Goal: Task Accomplishment & Management: Use online tool/utility

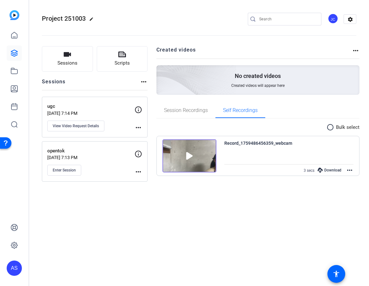
click at [178, 215] on div "Project 251003 edit JC settings Sessions Scripts Sessions more_horiz ugc [DATE]…" at bounding box center [199, 143] width 340 height 286
click at [108, 8] on div "Project 251003 edit JC settings" at bounding box center [199, 19] width 315 height 48
click at [15, 268] on div "AS" at bounding box center [14, 267] width 15 height 15
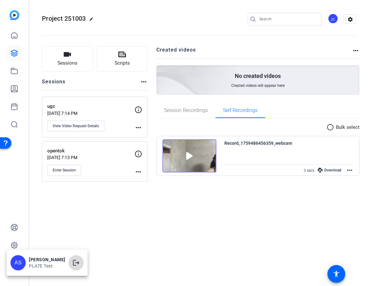
click at [69, 266] on span at bounding box center [76, 262] width 15 height 15
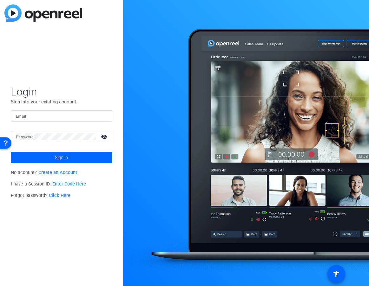
click at [66, 117] on input "Email" at bounding box center [61, 116] width 91 height 8
type input "[EMAIL_ADDRESS][DOMAIN_NAME]"
click at [51, 117] on input "[EMAIL_ADDRESS][DOMAIN_NAME]" at bounding box center [61, 116] width 91 height 8
click at [69, 114] on input "[EMAIL_ADDRESS][DOMAIN_NAME]" at bounding box center [61, 116] width 91 height 8
drag, startPoint x: 76, startPoint y: 113, endPoint x: -28, endPoint y: 111, distance: 103.9
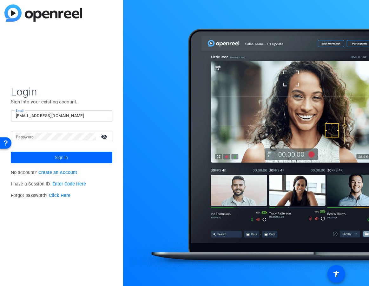
click at [0, 111] on html "Accessibility Screen-Reader Guide, Feedback, and Issue Reporting | New window L…" at bounding box center [184, 143] width 369 height 286
click at [71, 118] on input "Email" at bounding box center [61, 116] width 91 height 8
type input "[EMAIL_ADDRESS][DOMAIN_NAME]"
click at [11, 152] on button "Sign in" at bounding box center [62, 157] width 102 height 11
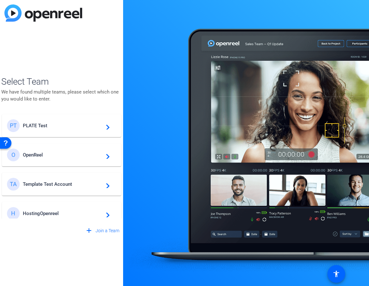
click at [67, 124] on span "PLATE Test" at bounding box center [62, 126] width 79 height 6
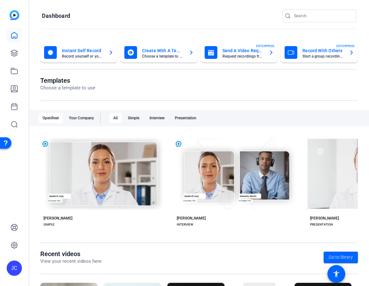
click at [111, 19] on openreel-page-title "Dashboard" at bounding box center [199, 16] width 315 height 13
click at [11, 54] on icon at bounding box center [14, 53] width 8 height 8
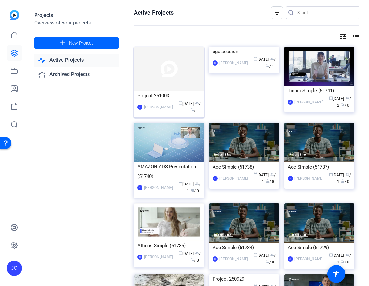
click at [166, 73] on img at bounding box center [169, 69] width 70 height 44
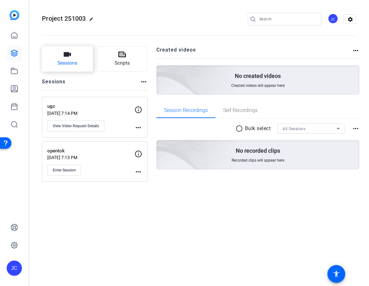
click at [72, 53] on button "Sessions" at bounding box center [67, 58] width 51 height 25
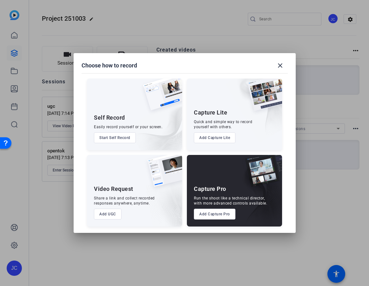
click at [204, 136] on button "Add Capture Lite" at bounding box center [215, 137] width 42 height 11
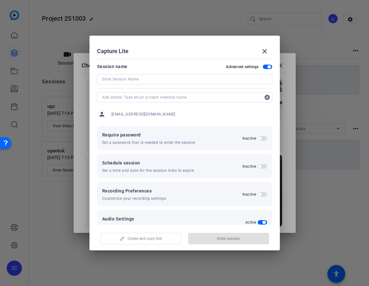
click at [181, 96] on input "text" at bounding box center [181, 97] width 159 height 8
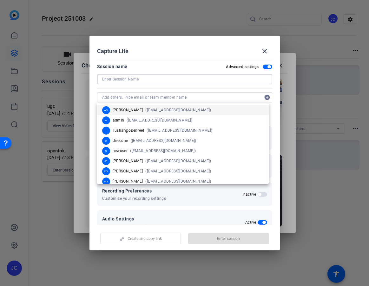
click at [189, 81] on input at bounding box center [184, 79] width 165 height 8
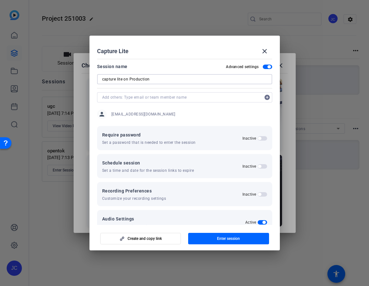
type input "capture lite on Production"
click at [203, 238] on span "button" at bounding box center [228, 238] width 81 height 15
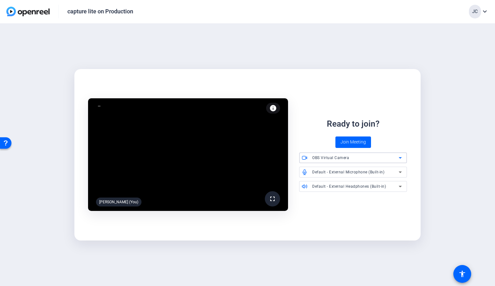
click at [322, 157] on span "OBS Virtual Camera" at bounding box center [330, 157] width 37 height 4
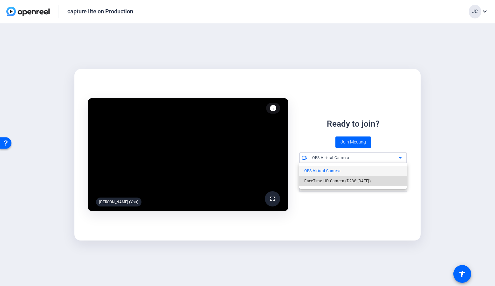
click at [318, 179] on span "FaceTime HD Camera (D288:CE50)" at bounding box center [337, 181] width 66 height 8
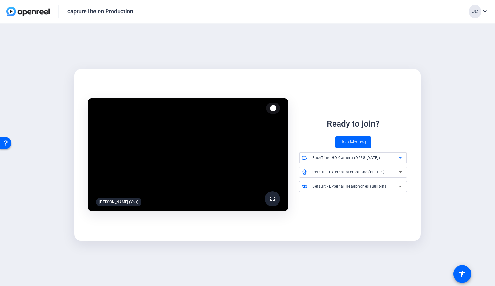
click at [321, 133] on div "Ready to join? Join Meeting" at bounding box center [353, 133] width 108 height 30
click at [347, 144] on span "Join Meeting" at bounding box center [352, 141] width 25 height 7
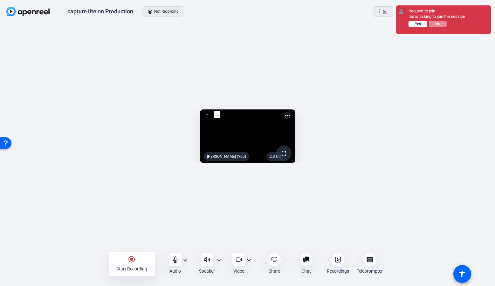
click at [420, 24] on span "Yes" at bounding box center [418, 24] width 6 height 4
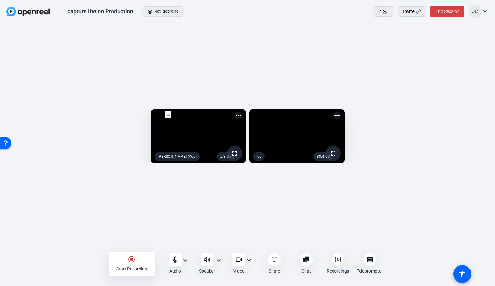
click at [126, 258] on div "radio_button_checked Start Recording" at bounding box center [132, 263] width 46 height 24
click at [150, 231] on div "2.3 GB fullscreen Jihye Cho (You) more_horiz 38.4 GB fullscreen Ios more_horiz" at bounding box center [247, 138] width 495 height 228
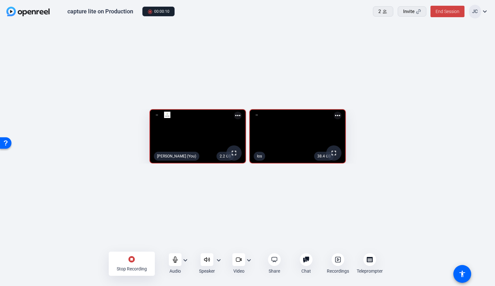
click at [115, 256] on div "stop_circle Stop Recording" at bounding box center [132, 263] width 46 height 24
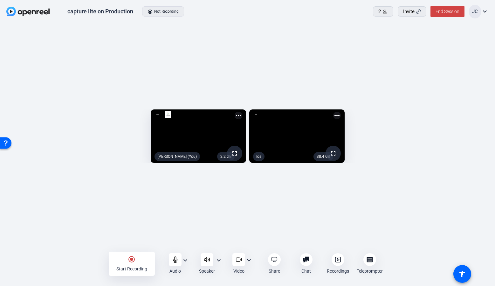
click at [136, 262] on div "radio_button_checked Start Recording" at bounding box center [132, 263] width 46 height 24
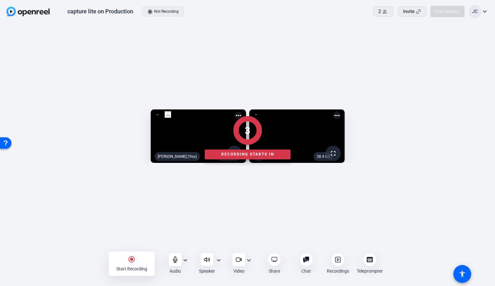
click at [161, 223] on div "2.2 GB fullscreen Jihye Cho (You) more_horiz 38.4 GB fullscreen Ios more_horiz …" at bounding box center [247, 138] width 495 height 228
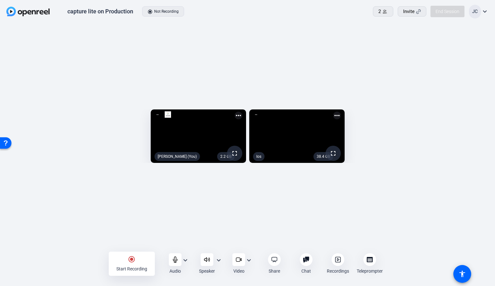
click at [335, 258] on div at bounding box center [247, 263] width 495 height 23
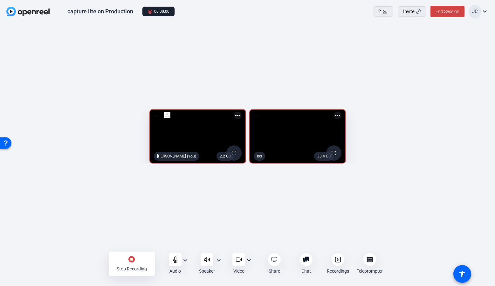
click at [335, 258] on icon at bounding box center [337, 259] width 5 height 5
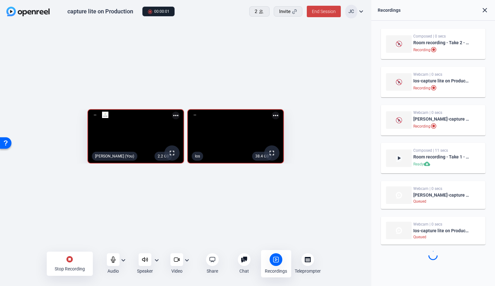
click at [304, 211] on div "2.2 GB fullscreen Jihye Cho (You) more_horiz 38.4 GB fullscreen Ios more_horiz" at bounding box center [185, 138] width 371 height 228
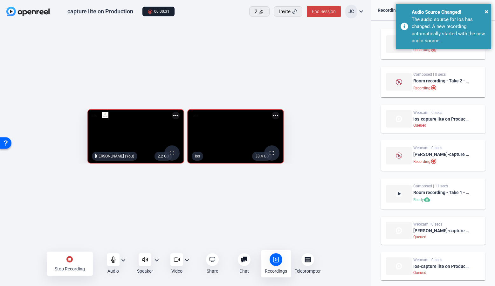
click at [290, 199] on div "2.2 GB fullscreen Jihye Cho (You) more_horiz 38.4 GB fullscreen Ios more_horiz" at bounding box center [185, 138] width 371 height 228
click at [70, 259] on mat-icon "stop_circle" at bounding box center [70, 259] width 8 height 8
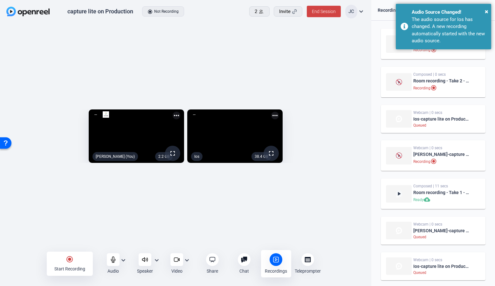
click at [118, 208] on div "2.2 GB fullscreen Jihye Cho (You) more_horiz 38.4 GB fullscreen Ios more_horiz" at bounding box center [185, 138] width 371 height 228
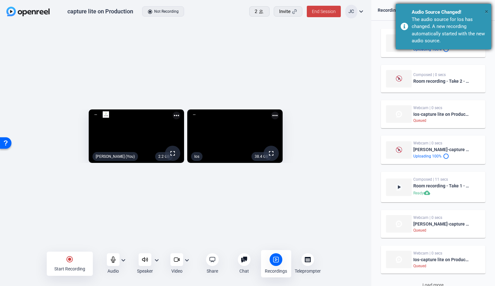
click at [485, 10] on span "×" at bounding box center [485, 12] width 3 height 8
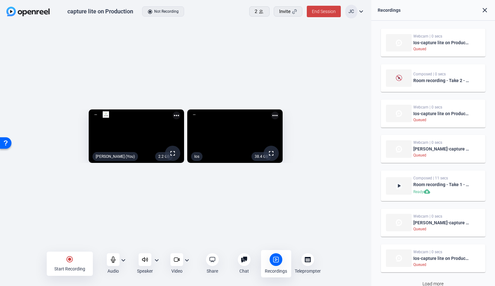
click at [308, 62] on div "2.2 GB fullscreen Jihye Cho (You) more_horiz 38.4 GB fullscreen Ios more_horiz" at bounding box center [185, 138] width 371 height 228
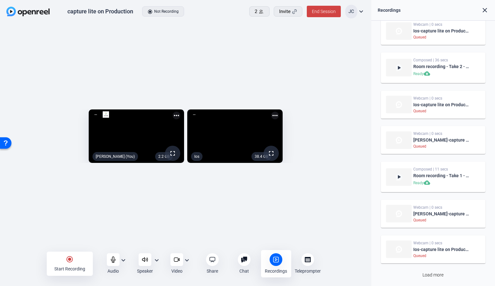
scroll to position [13, 0]
click at [431, 275] on span "Load more" at bounding box center [432, 273] width 21 height 7
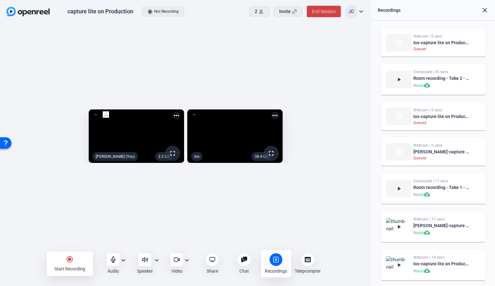
click at [402, 267] on img at bounding box center [399, 264] width 26 height 17
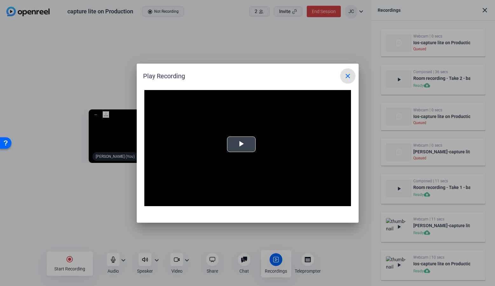
click at [241, 144] on span "Video Player" at bounding box center [241, 144] width 0 height 0
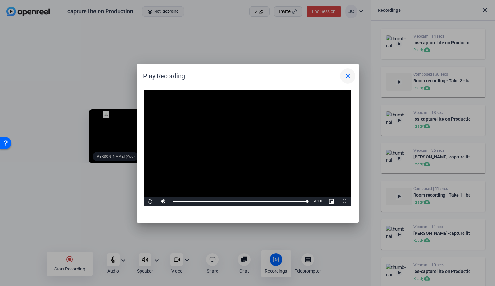
click at [343, 79] on span at bounding box center [347, 75] width 15 height 15
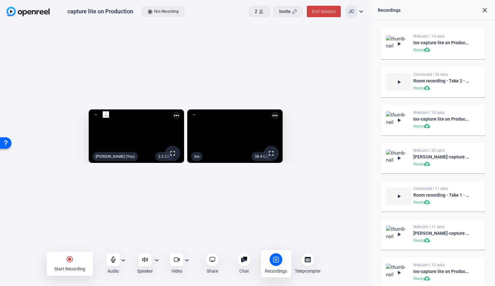
click at [339, 51] on div "2.2 GB fullscreen Jihye Cho (You) more_horiz 38.4 GB fullscreen Ios more_horiz" at bounding box center [185, 138] width 371 height 228
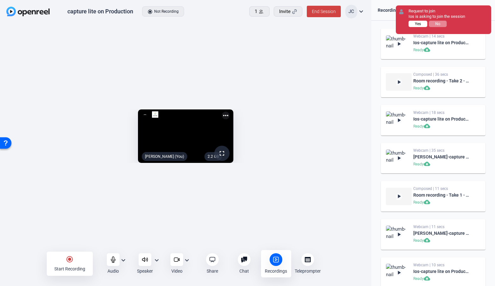
click at [421, 24] on button "Yes" at bounding box center [417, 24] width 19 height 6
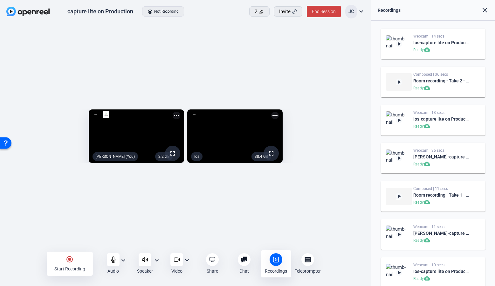
click at [69, 270] on div "Start Recording" at bounding box center [69, 268] width 31 height 6
click at [90, 233] on div "2.2 GB fullscreen Jihye Cho (You) more_horiz 38.4 GB fullscreen Ios more_horiz" at bounding box center [185, 138] width 371 height 228
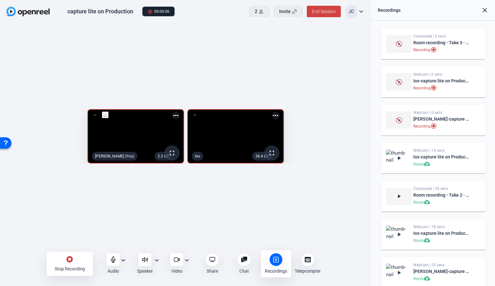
click at [66, 260] on mat-icon "stop_circle" at bounding box center [70, 259] width 8 height 8
click at [98, 215] on div "2.2 GB fullscreen Jihye Cho (You) more_horiz 38.4 GB fullscreen Ios more_horiz" at bounding box center [185, 138] width 371 height 228
